Goal: Task Accomplishment & Management: Use online tool/utility

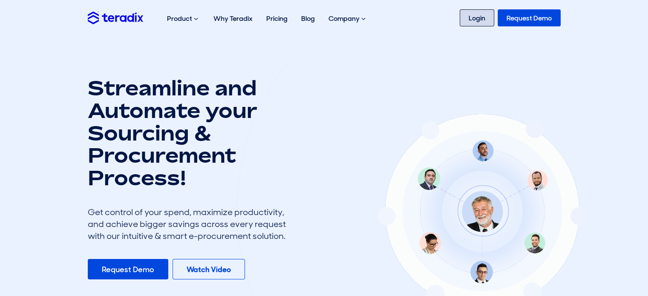
click at [474, 17] on link "Login" at bounding box center [477, 17] width 35 height 17
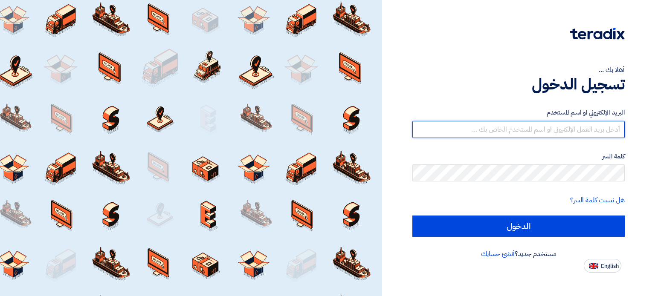
type input "[PERSON_NAME][EMAIL_ADDRESS][PERSON_NAME][DOMAIN_NAME]"
click at [578, 137] on input "[PERSON_NAME][EMAIL_ADDRESS][PERSON_NAME][DOMAIN_NAME]" at bounding box center [518, 129] width 212 height 17
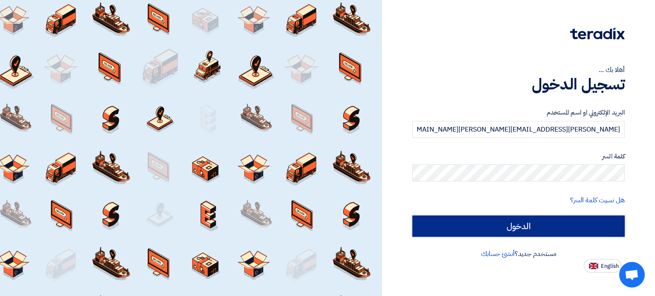
click at [510, 228] on input "الدخول" at bounding box center [518, 226] width 212 height 21
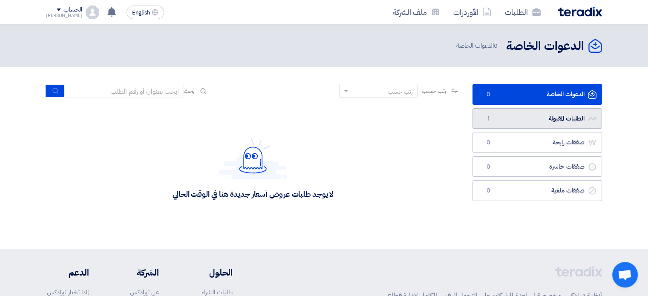
click at [508, 114] on link "الطلبات المقبولة الطلبات المقبولة 1" at bounding box center [538, 118] width 130 height 21
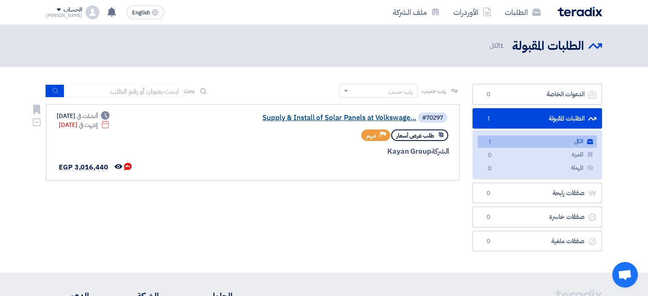
click at [286, 116] on link "Supply & Install of Solar Panels at Volkswage..." at bounding box center [331, 118] width 171 height 8
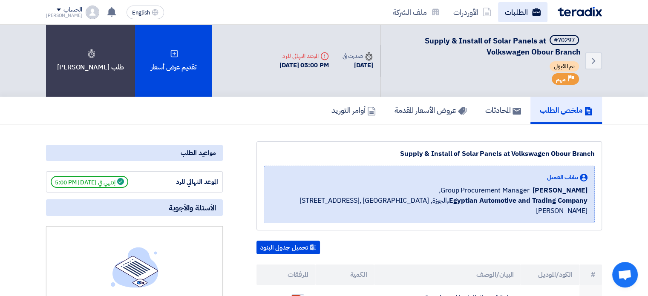
click at [512, 10] on link "الطلبات" at bounding box center [522, 12] width 49 height 20
